Goal: Task Accomplishment & Management: Use online tool/utility

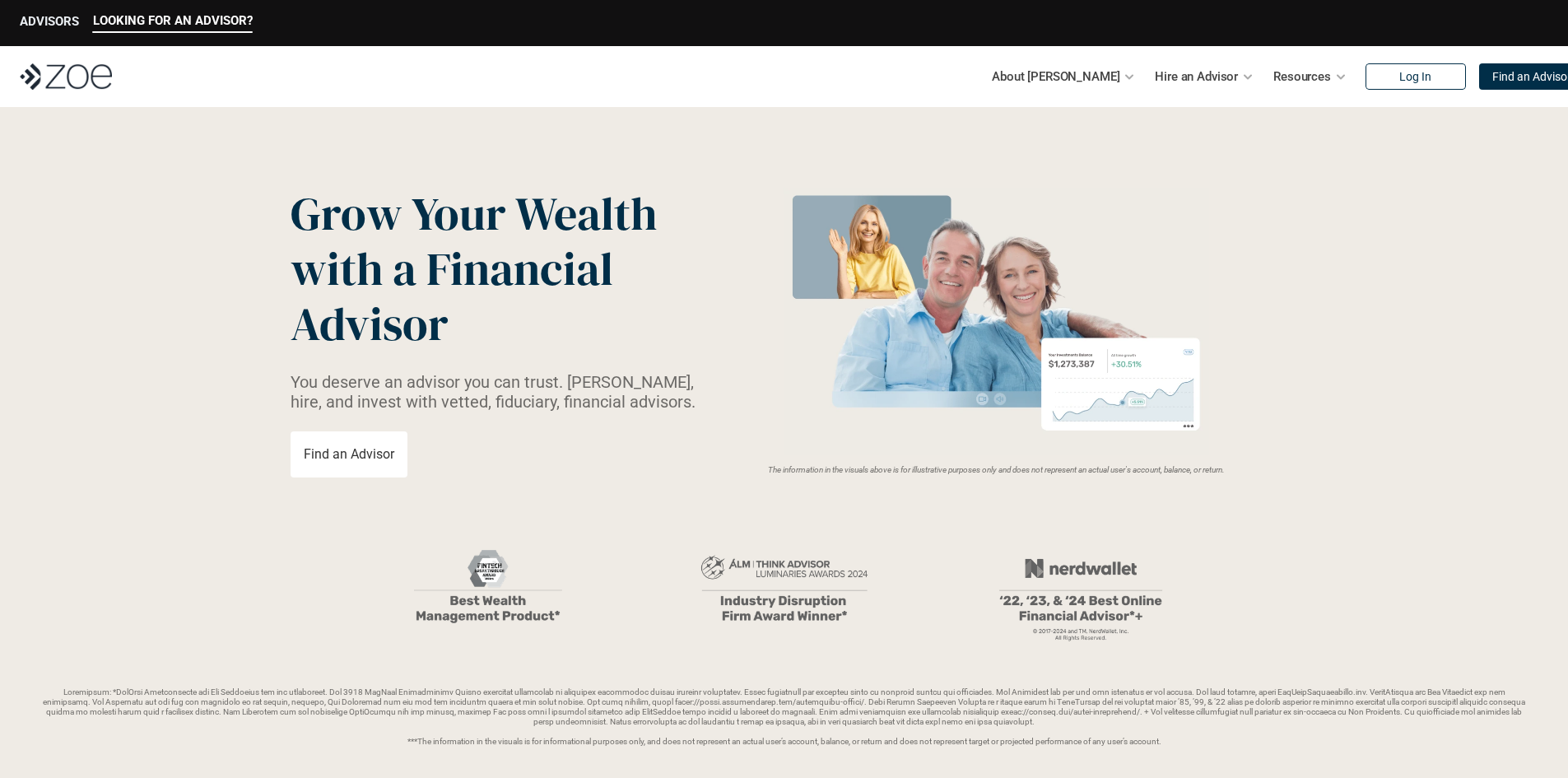
click at [35, 19] on p "ADVISORS" at bounding box center [49, 21] width 59 height 15
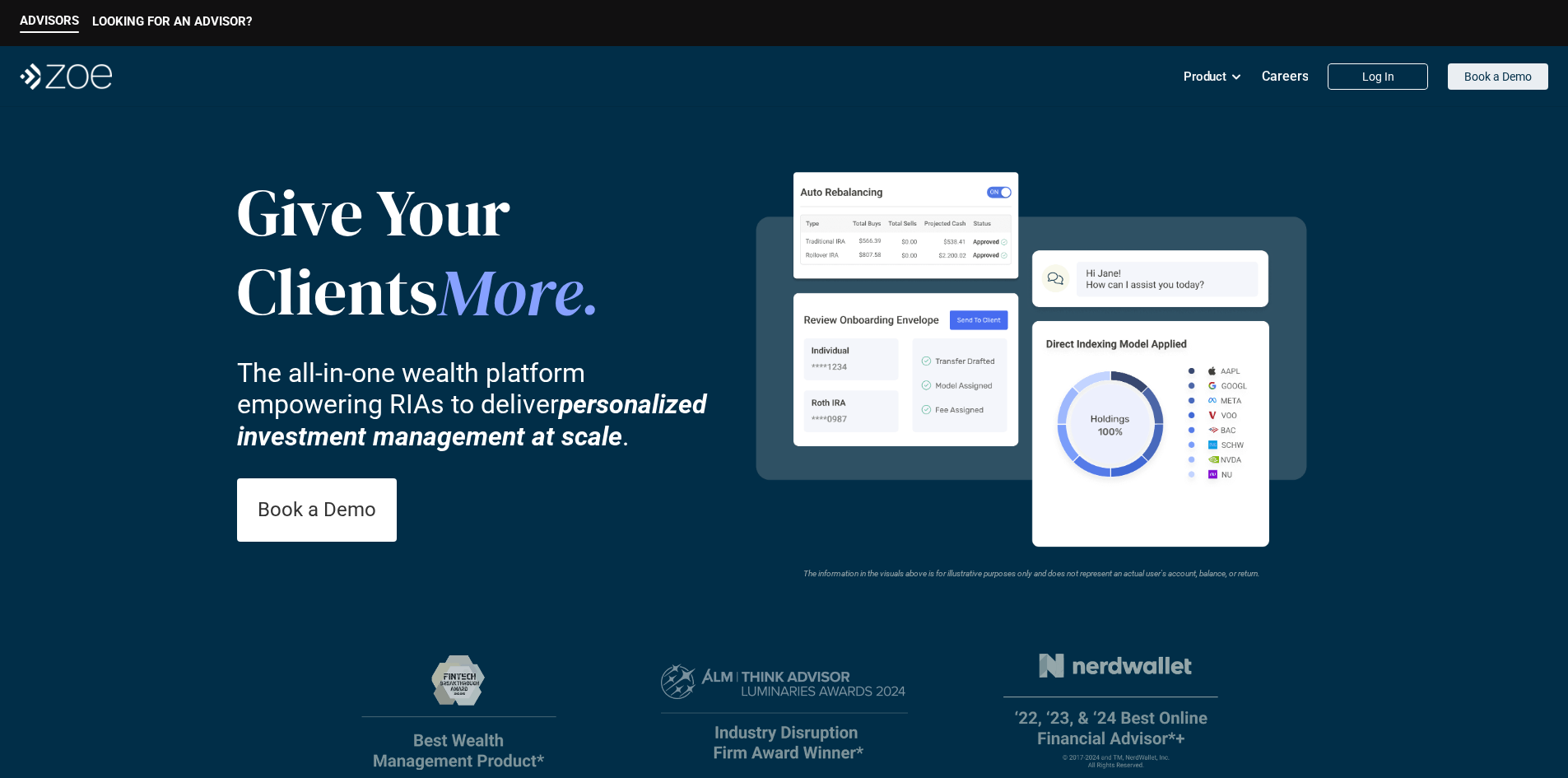
click at [1497, 75] on p "Book a Demo" at bounding box center [1498, 77] width 67 height 14
